Goal: Navigation & Orientation: Find specific page/section

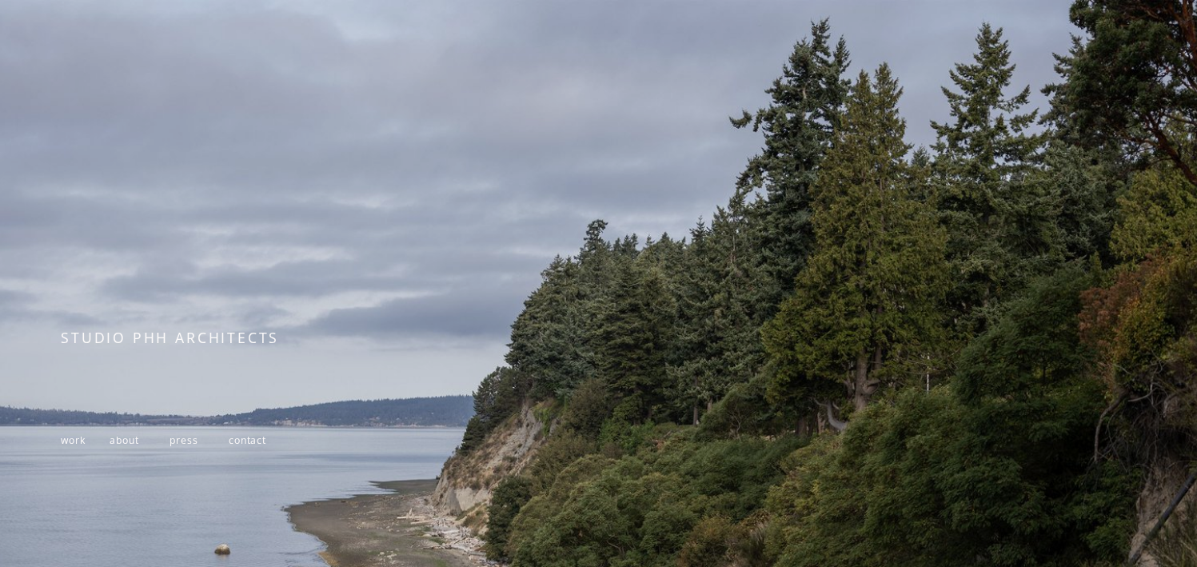
click at [78, 444] on span "work" at bounding box center [73, 440] width 24 height 14
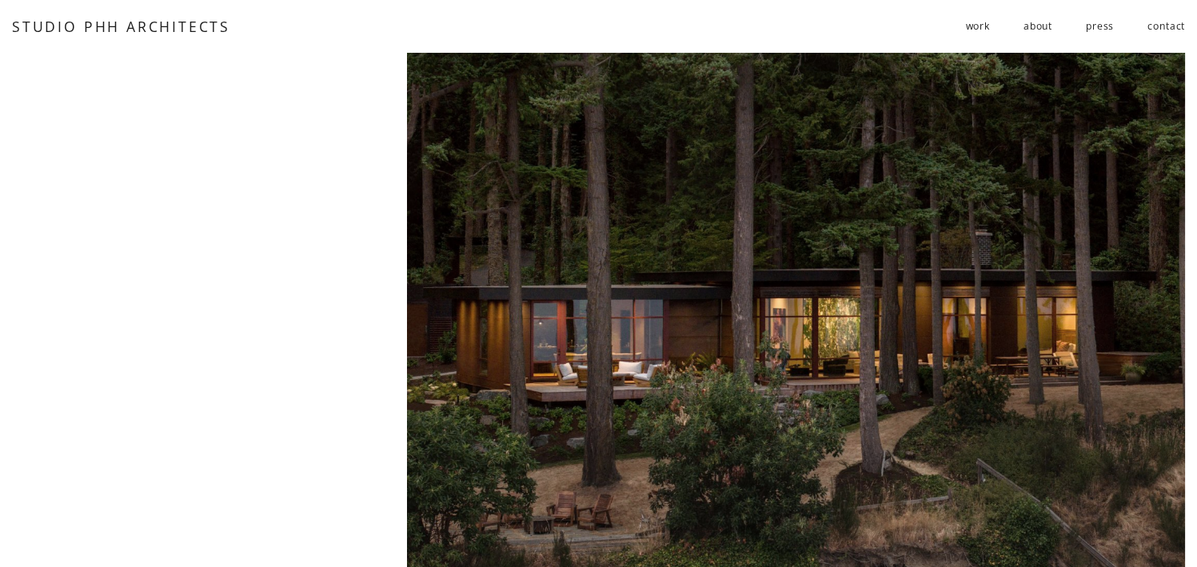
click at [1049, 26] on link "about" at bounding box center [1037, 26] width 29 height 26
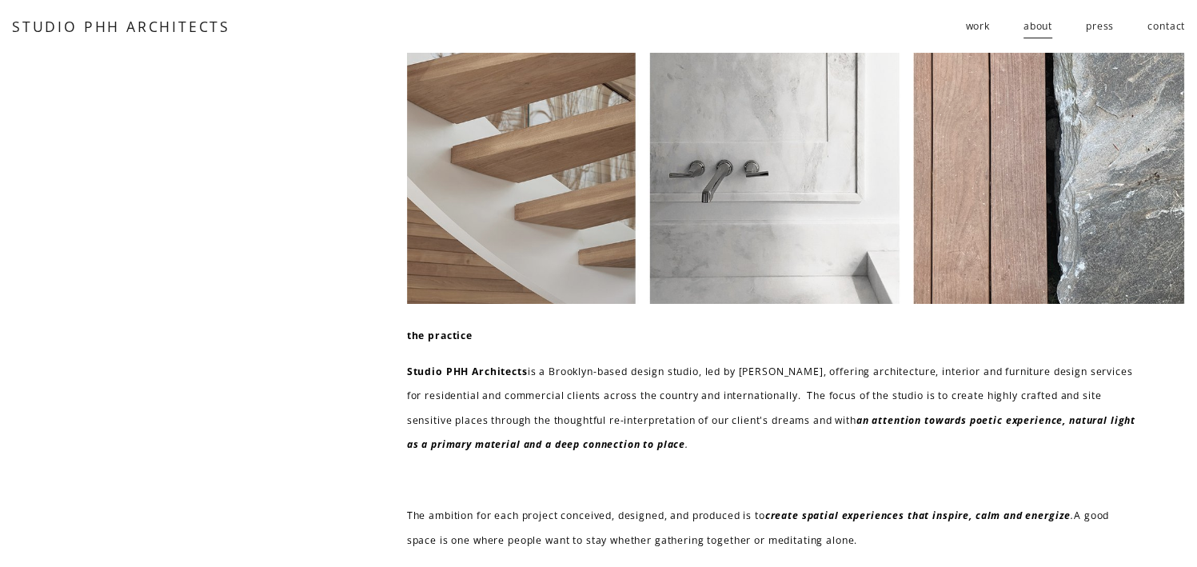
click at [980, 35] on span "work" at bounding box center [977, 26] width 24 height 25
click at [0, 0] on span "public" at bounding box center [0, 0] width 0 height 0
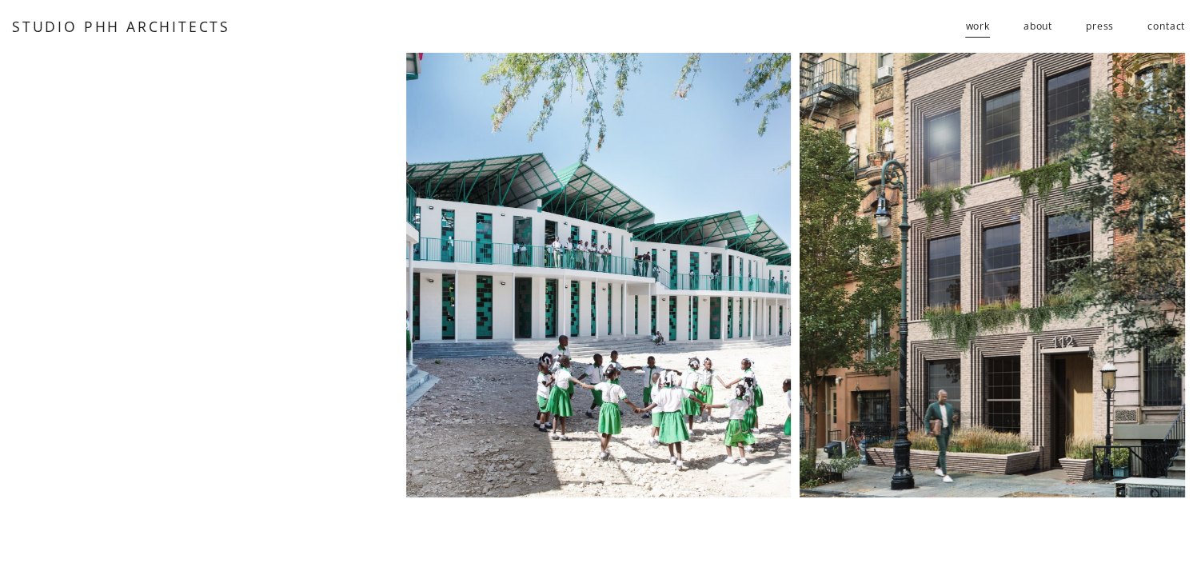
scroll to position [160, 0]
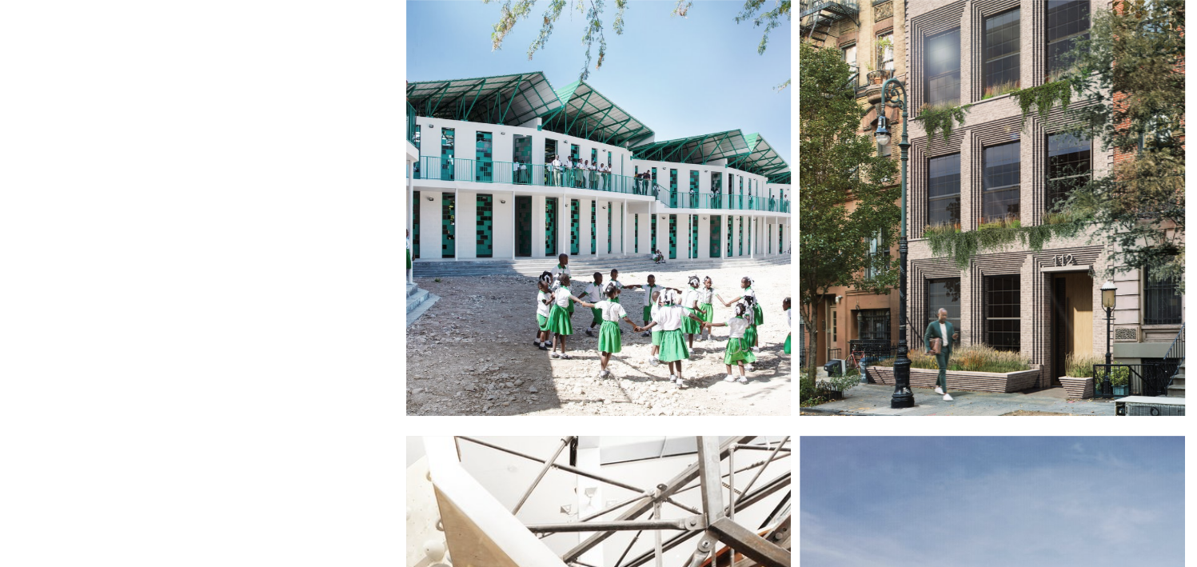
click at [703, 178] on div at bounding box center [598, 154] width 385 height 522
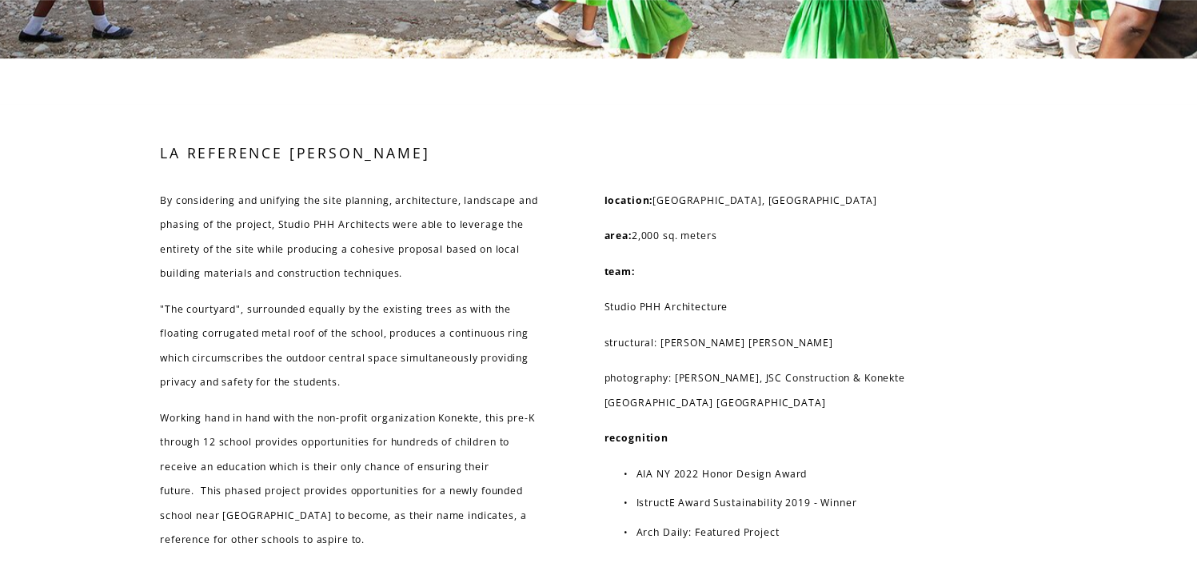
scroll to position [8233, 0]
